Goal: Contribute content: Contribute content

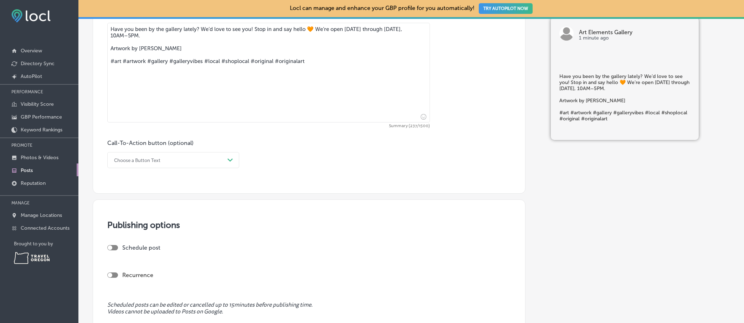
scroll to position [389, 0]
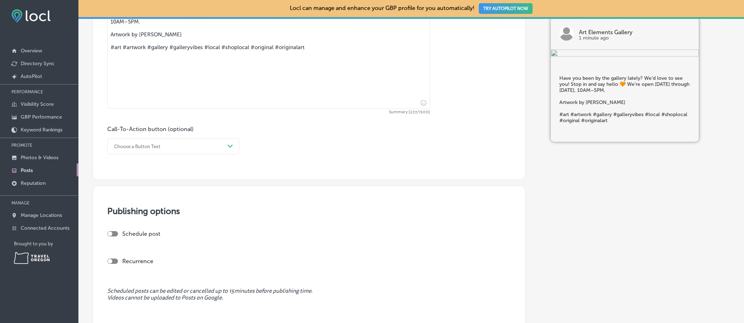
click at [115, 234] on div at bounding box center [112, 233] width 11 height 5
checkbox input "true"
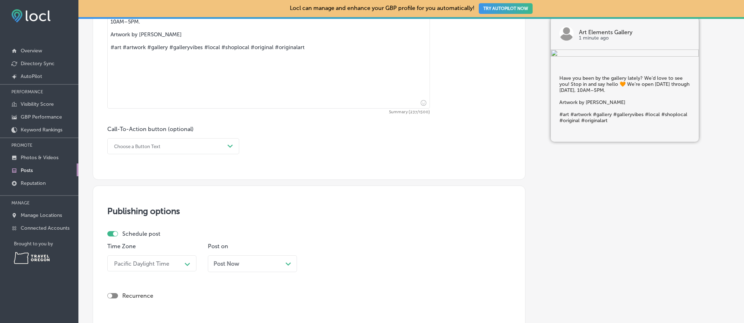
click at [263, 262] on div "Post Now Path Created with Sketch." at bounding box center [253, 264] width 78 height 7
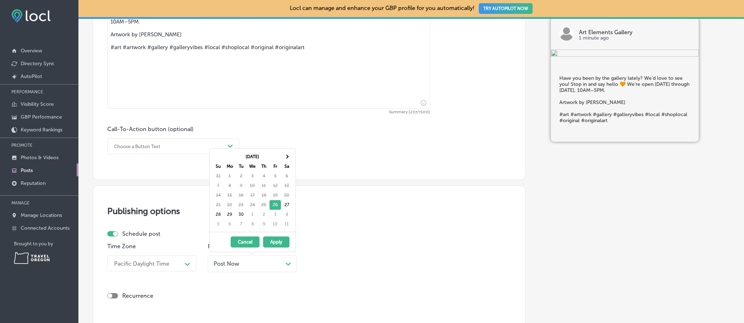
drag, startPoint x: 269, startPoint y: 245, endPoint x: 254, endPoint y: 252, distance: 16.7
click at [267, 245] on button "Apply" at bounding box center [276, 242] width 26 height 11
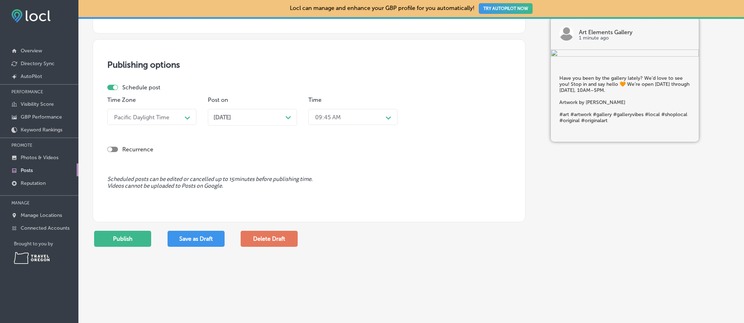
scroll to position [556, 0]
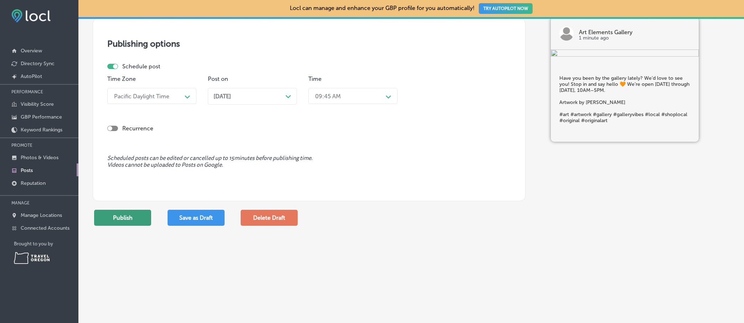
click at [133, 215] on button "Publish" at bounding box center [122, 218] width 57 height 16
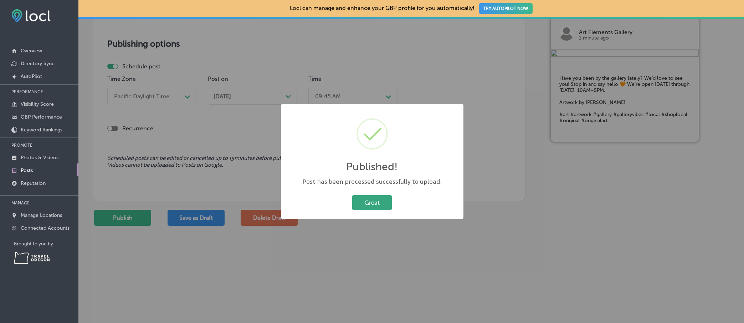
click at [361, 197] on button "Great" at bounding box center [372, 202] width 40 height 15
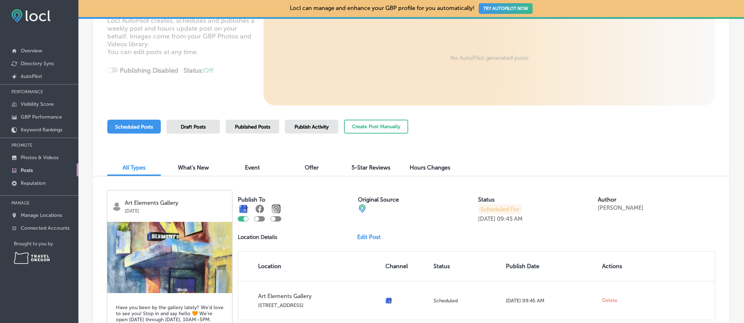
scroll to position [15, 0]
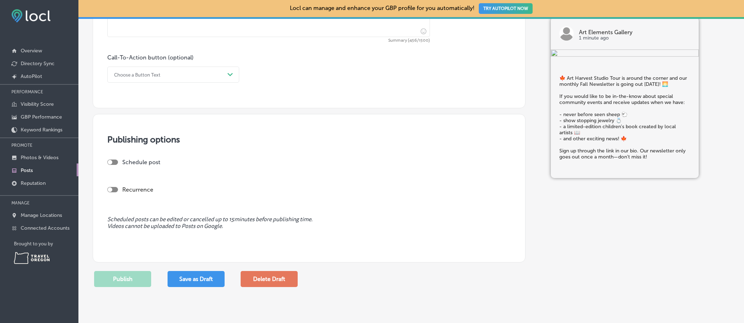
scroll to position [545, 0]
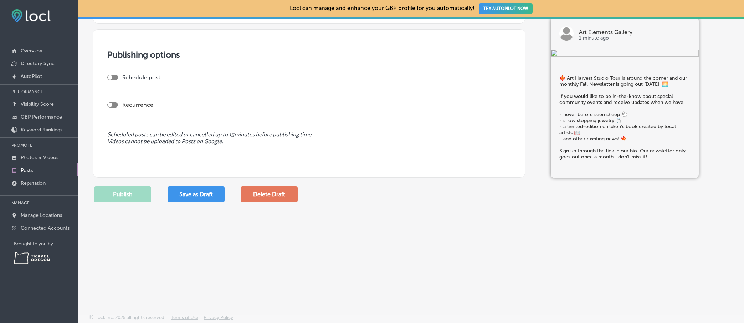
click at [112, 77] on div at bounding box center [112, 77] width 11 height 5
checkbox input "true"
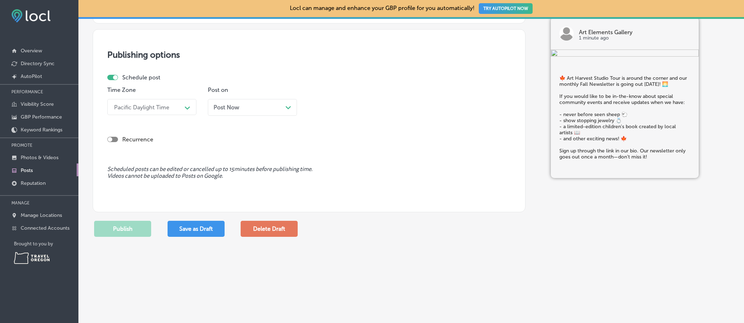
drag, startPoint x: 279, startPoint y: 106, endPoint x: 268, endPoint y: 107, distance: 10.5
click at [279, 106] on div "Post Now Path Created with Sketch." at bounding box center [253, 107] width 78 height 7
click at [277, 86] on button "Apply" at bounding box center [276, 85] width 26 height 11
click at [125, 229] on button "Publish" at bounding box center [122, 229] width 57 height 16
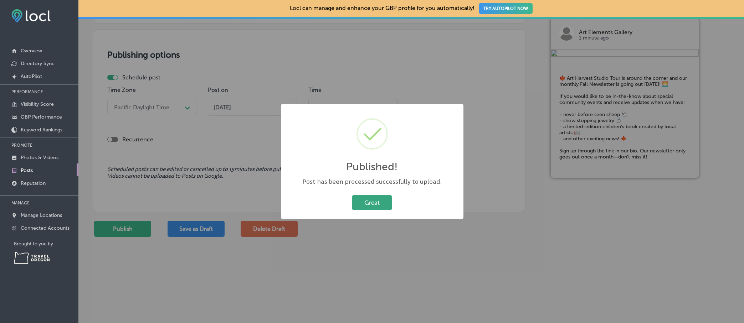
click at [386, 196] on button "Great" at bounding box center [372, 202] width 40 height 15
